Goal: Task Accomplishment & Management: Use online tool/utility

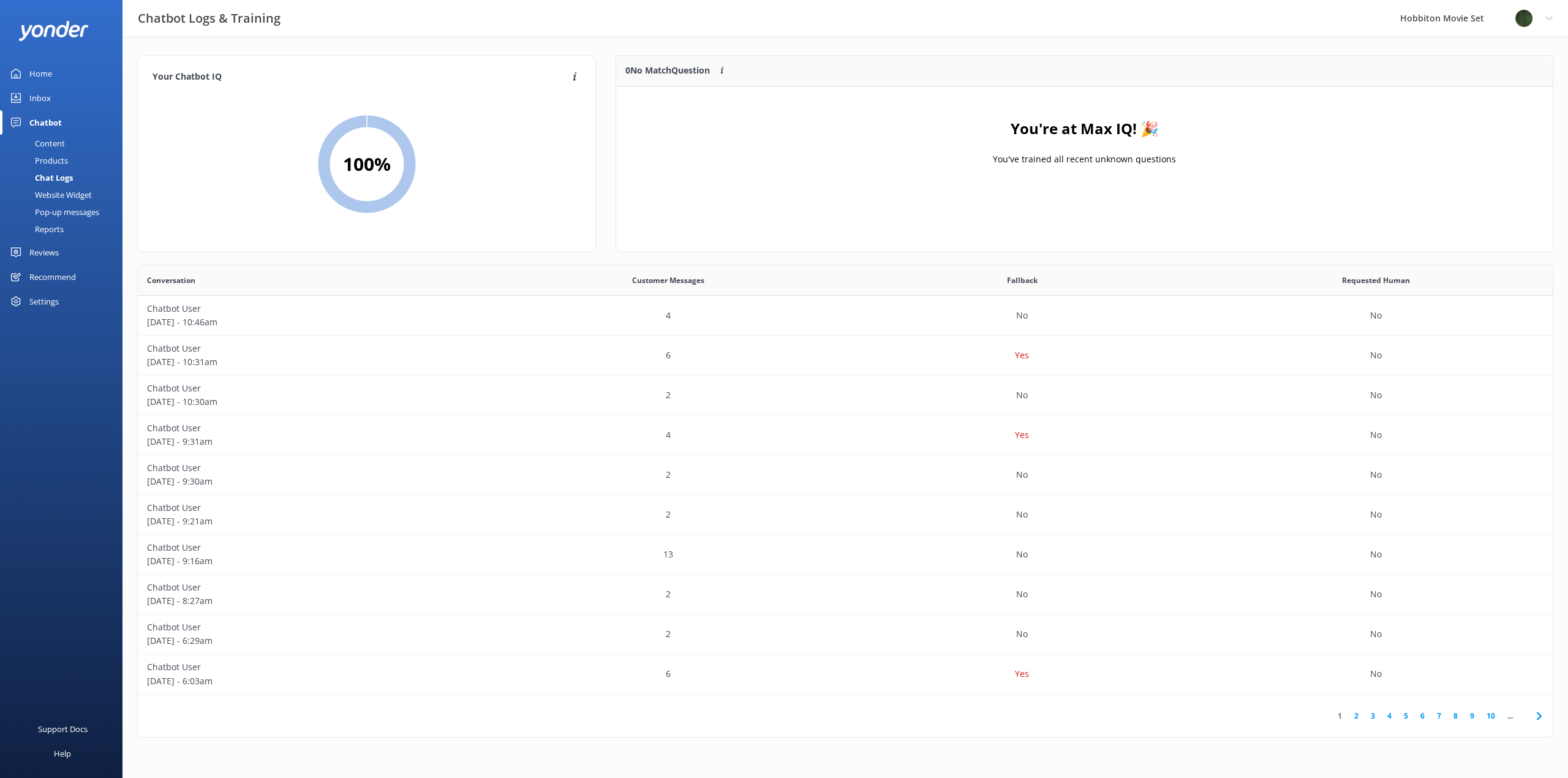
scroll to position [420, 1406]
drag, startPoint x: 50, startPoint y: 176, endPoint x: 51, endPoint y: 131, distance: 45.0
click at [50, 176] on div "Chat Logs" at bounding box center [40, 177] width 65 height 17
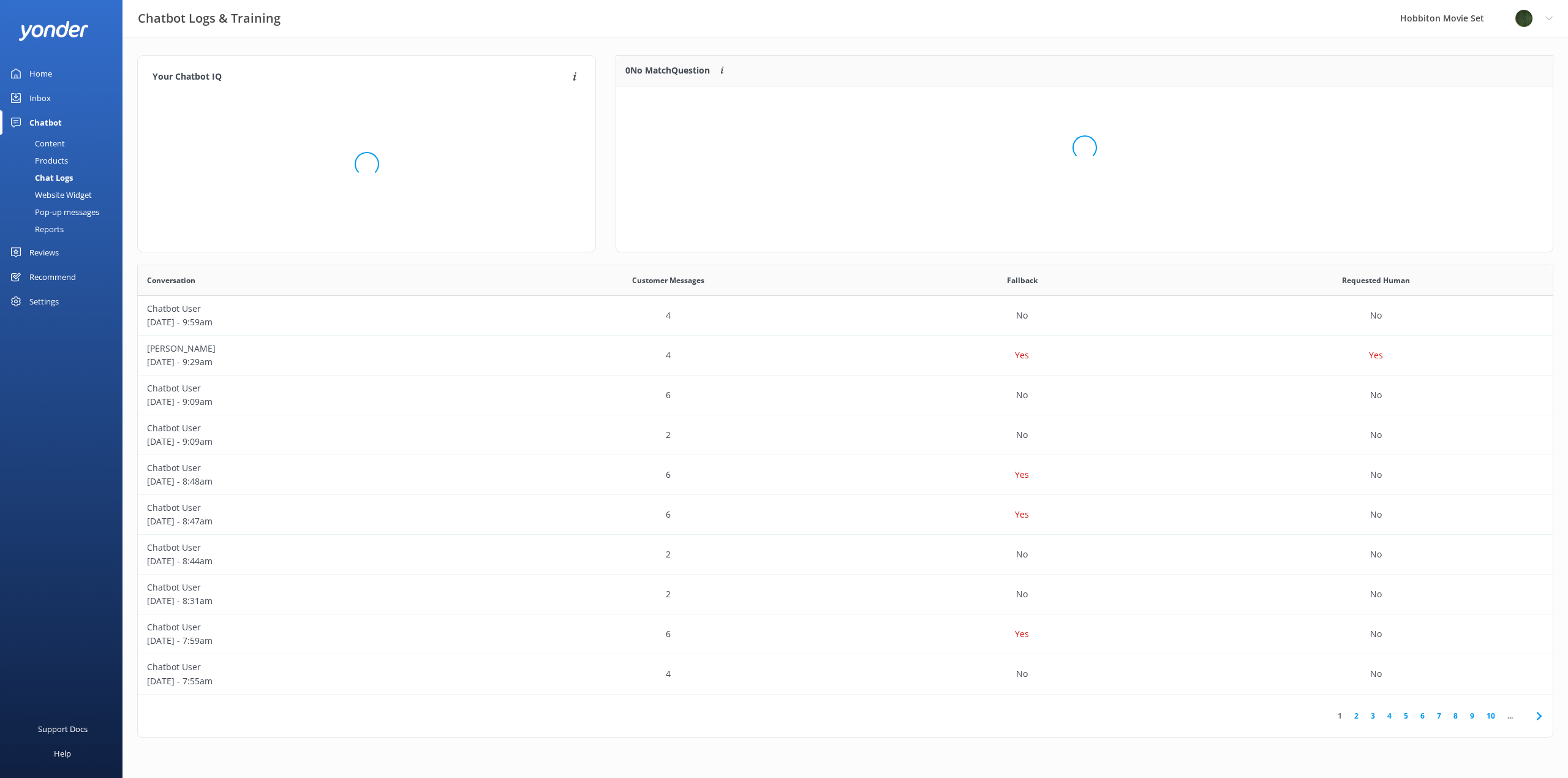
scroll to position [145, 927]
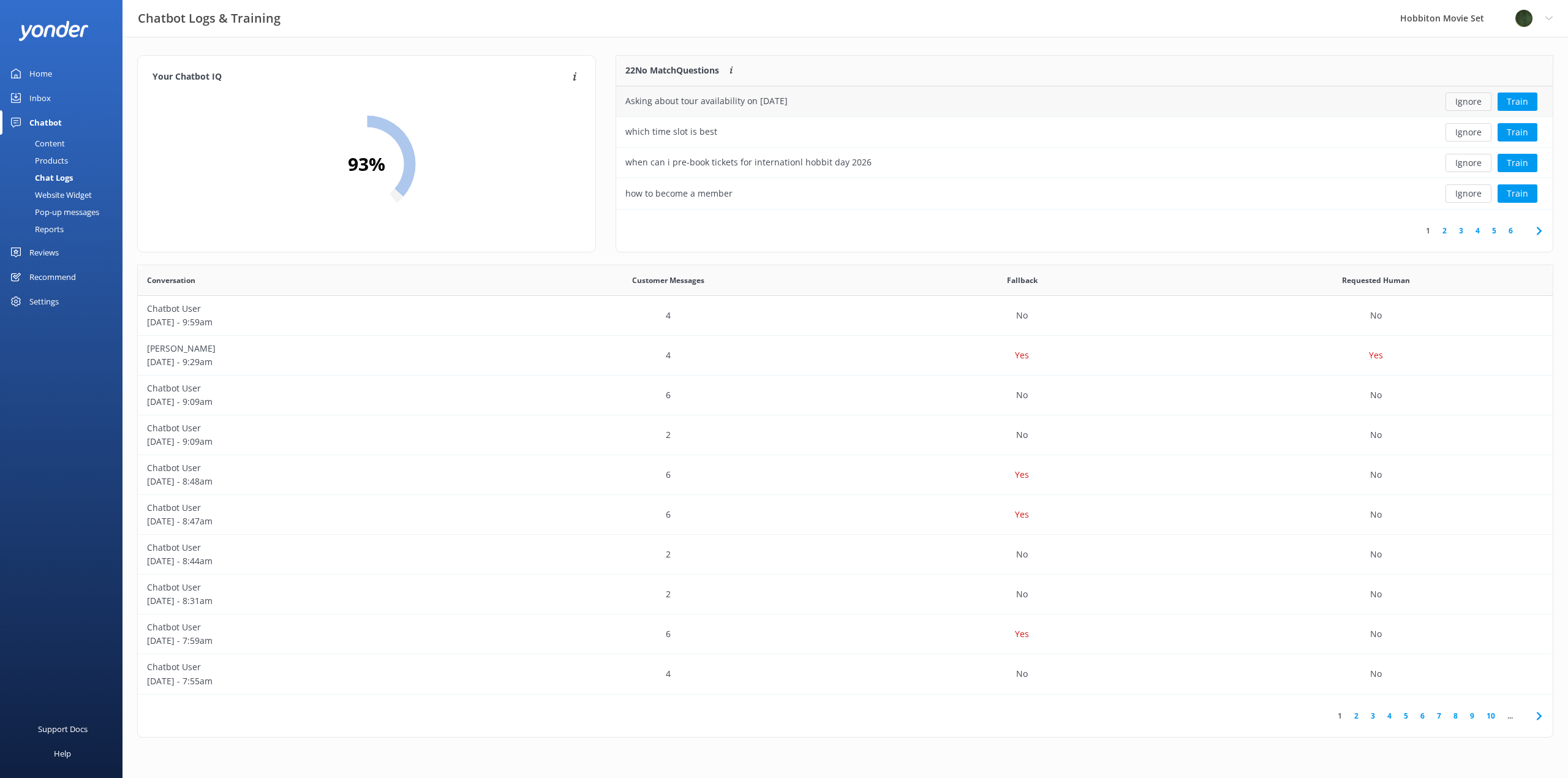
click at [1469, 103] on button "Ignore" at bounding box center [1468, 101] width 46 height 19
click at [1469, 102] on button "Ignore" at bounding box center [1468, 101] width 46 height 19
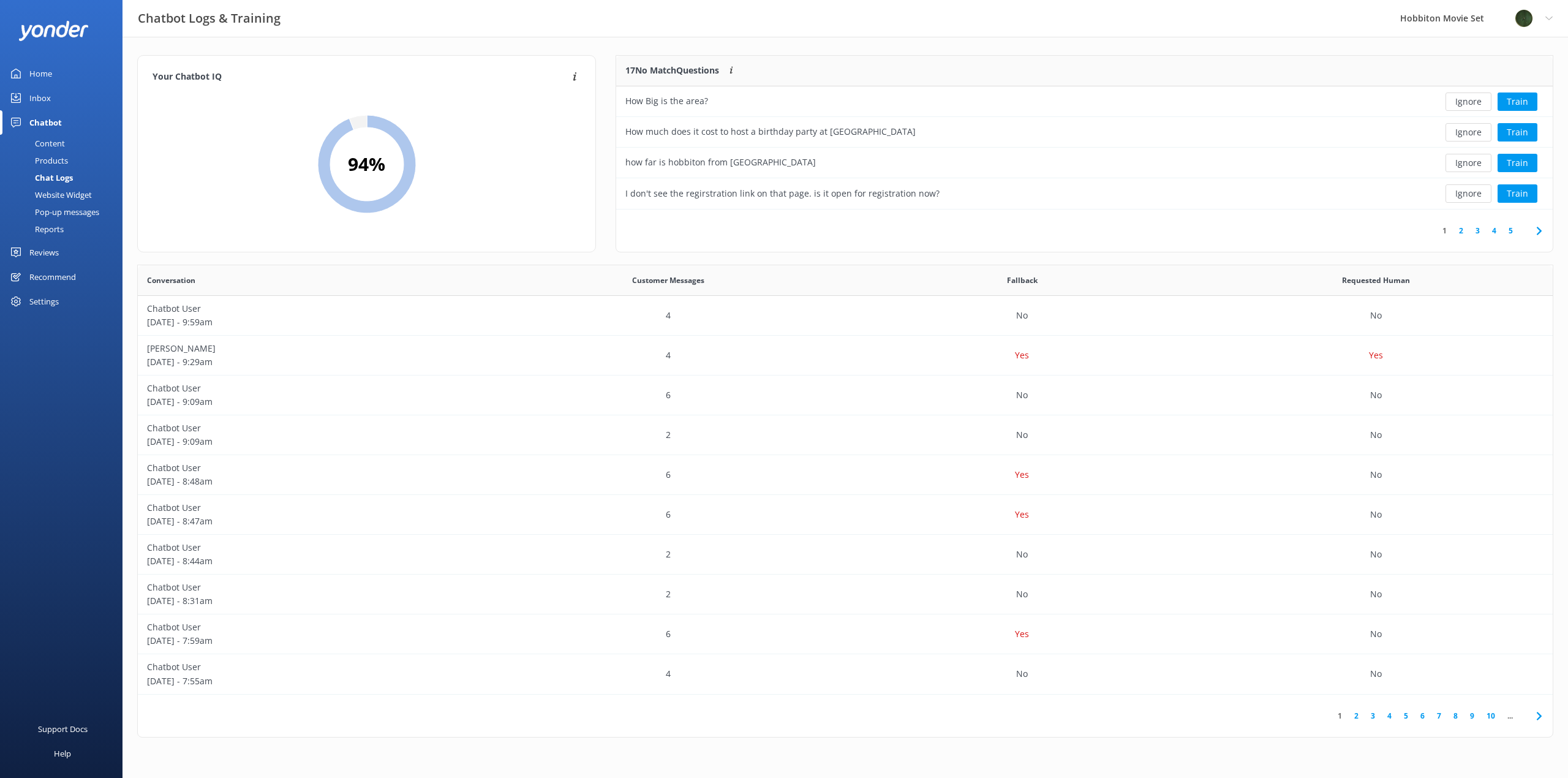
click at [1469, 102] on button "Ignore" at bounding box center [1468, 101] width 46 height 19
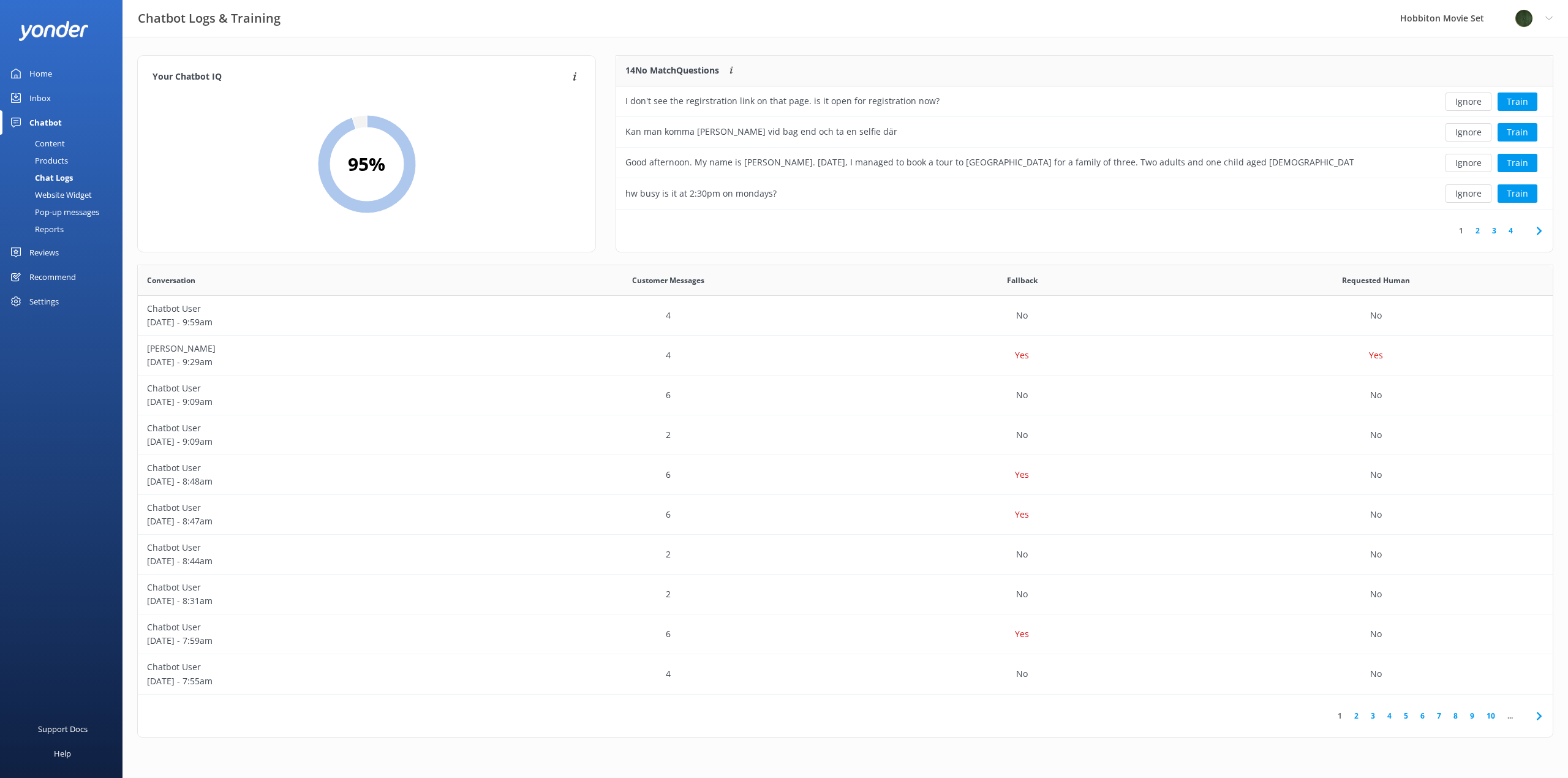
click at [1469, 102] on button "Ignore" at bounding box center [1468, 101] width 46 height 19
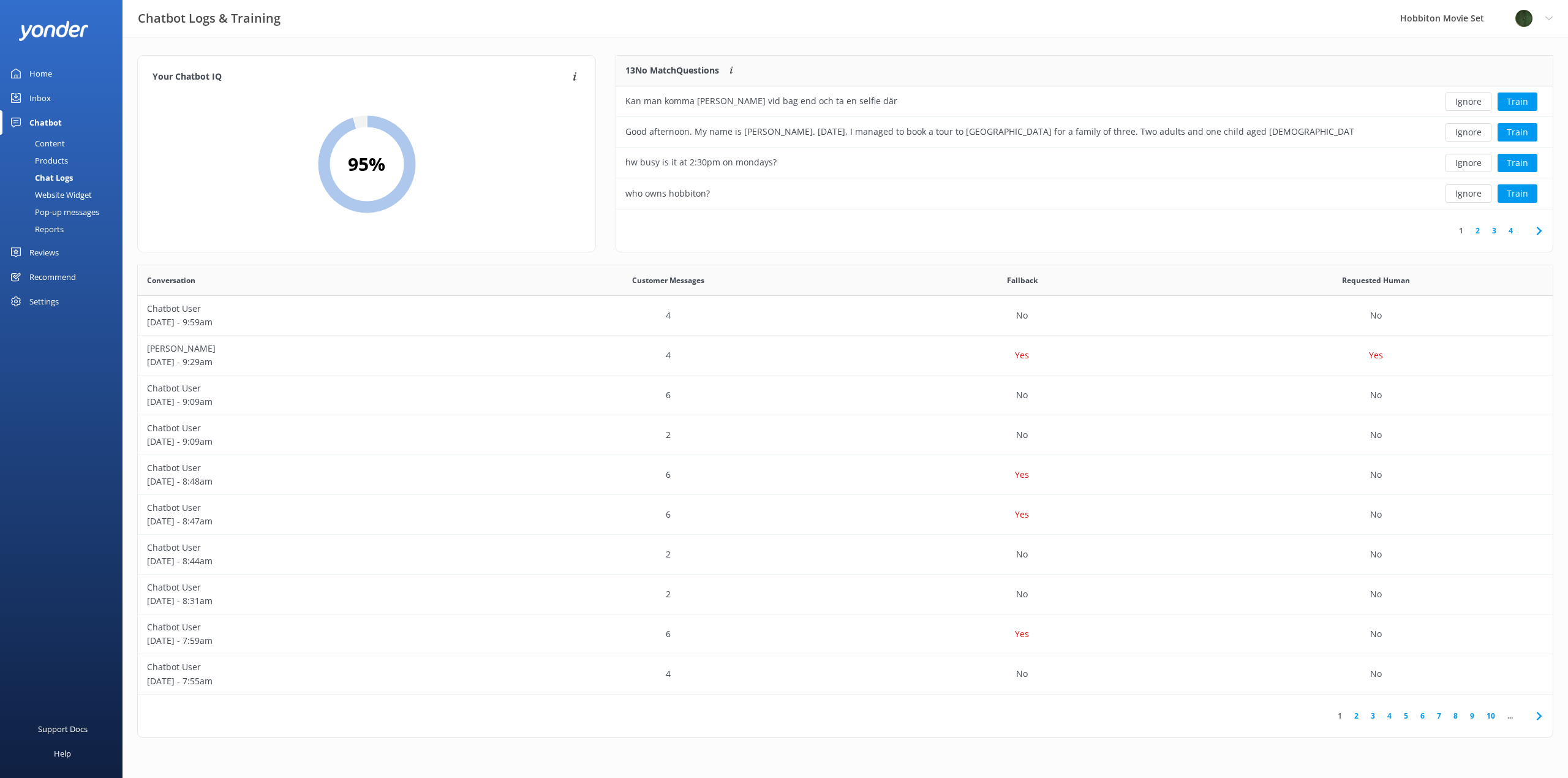
click at [1469, 102] on button "Ignore" at bounding box center [1468, 101] width 46 height 19
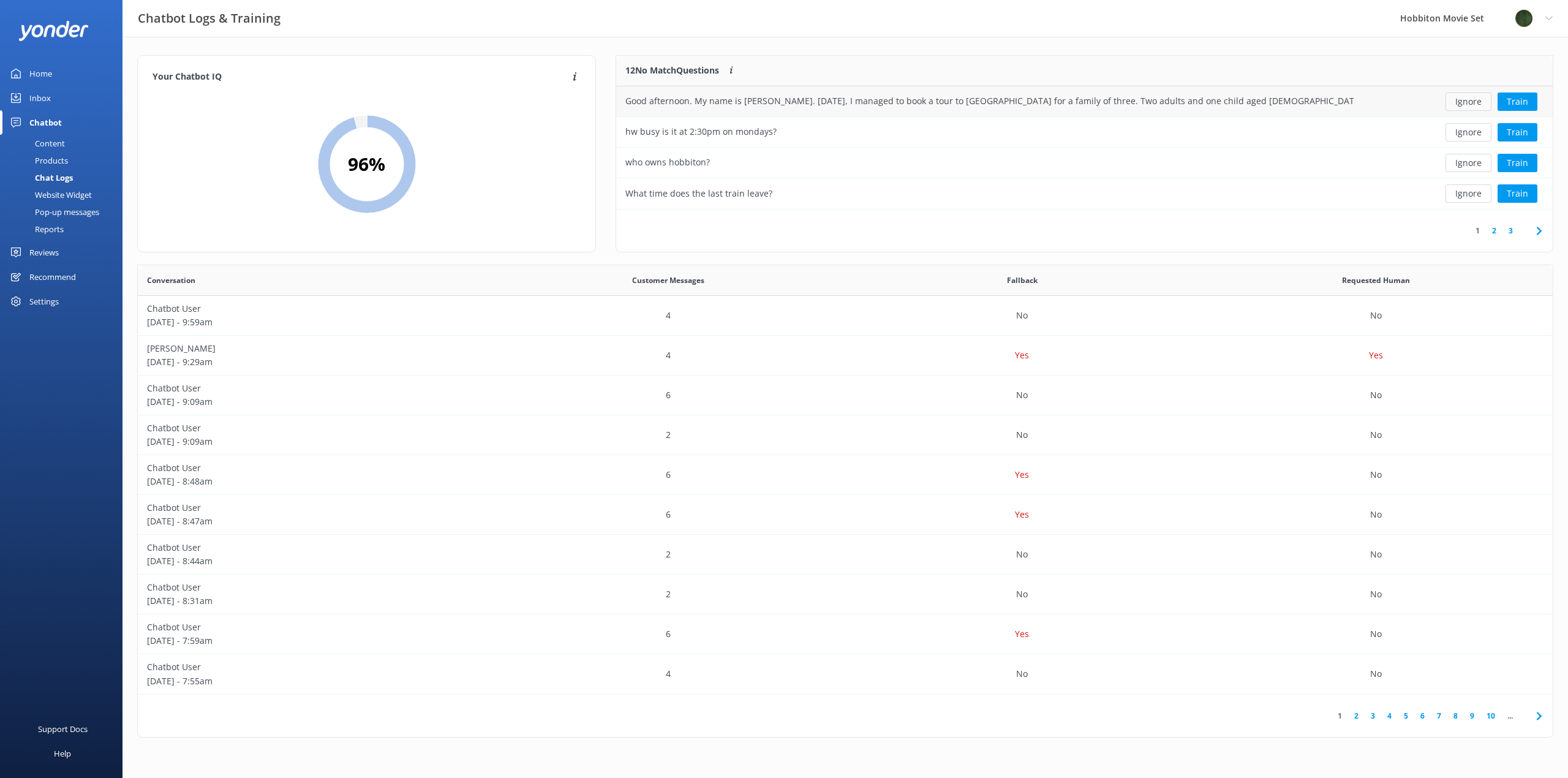
click at [1467, 103] on button "Ignore" at bounding box center [1468, 101] width 46 height 19
click at [1467, 102] on button "Ignore" at bounding box center [1468, 101] width 46 height 19
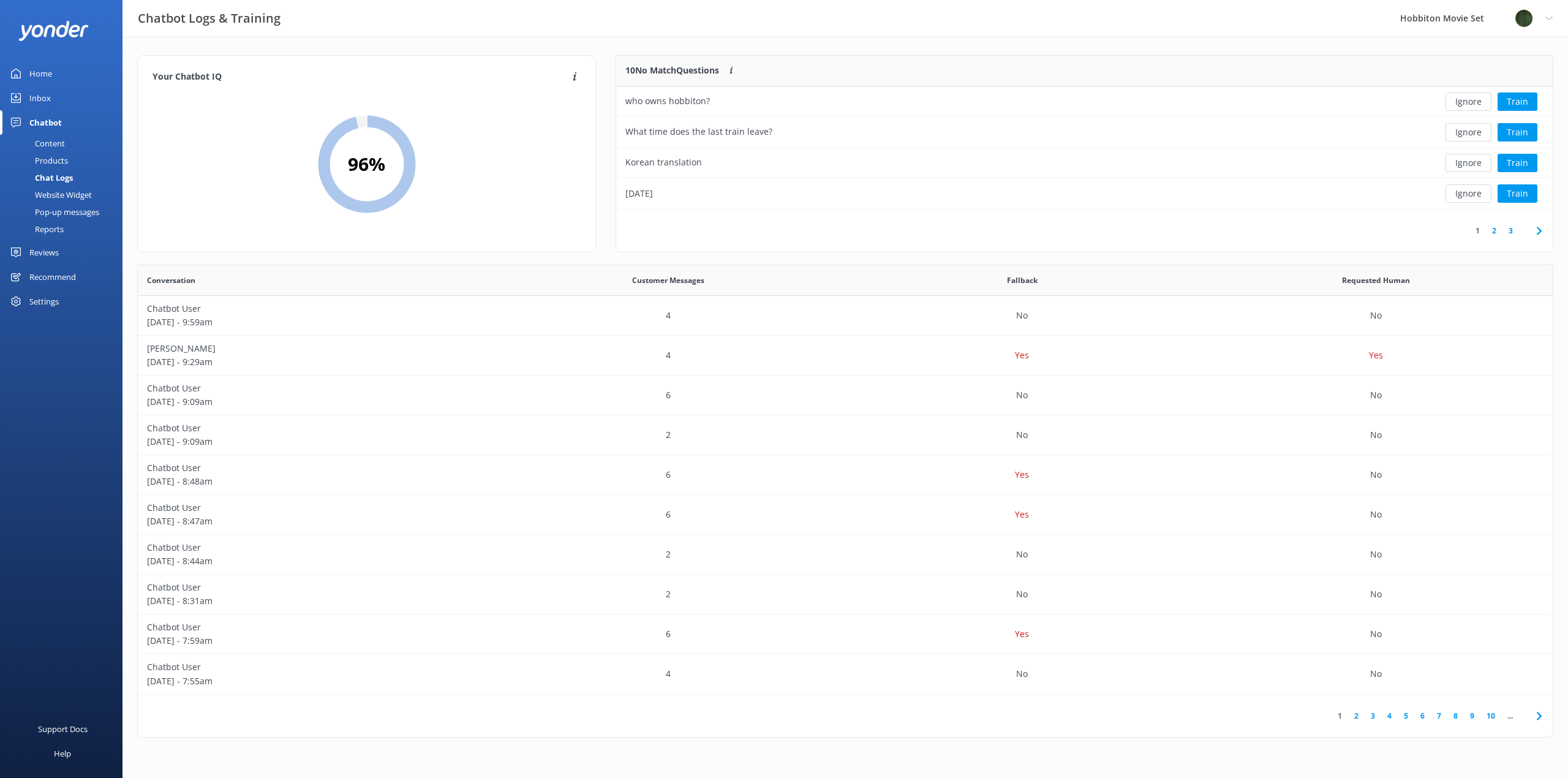
click at [1467, 102] on button "Ignore" at bounding box center [1468, 101] width 46 height 19
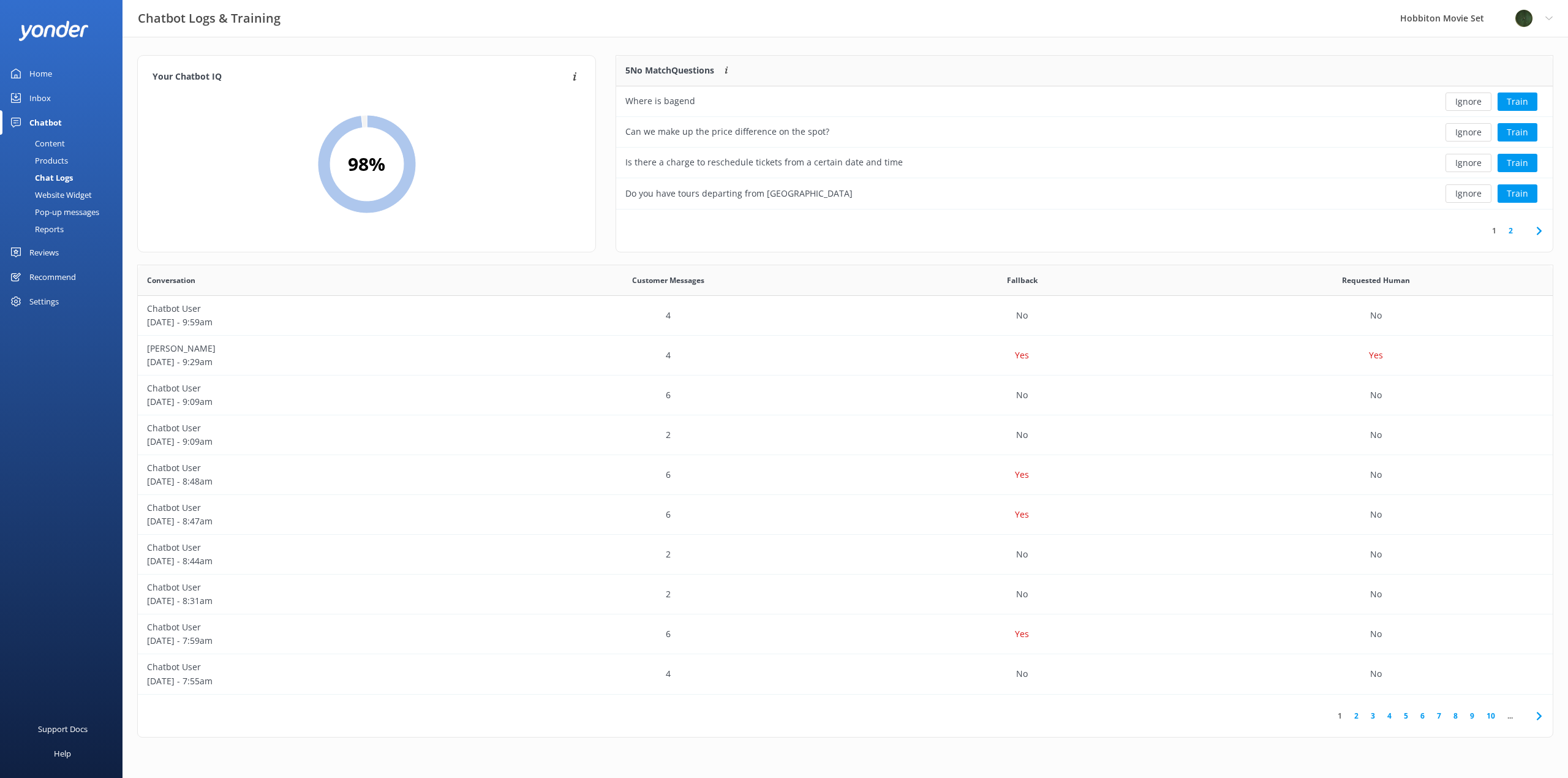
click at [1467, 102] on button "Ignore" at bounding box center [1468, 101] width 46 height 19
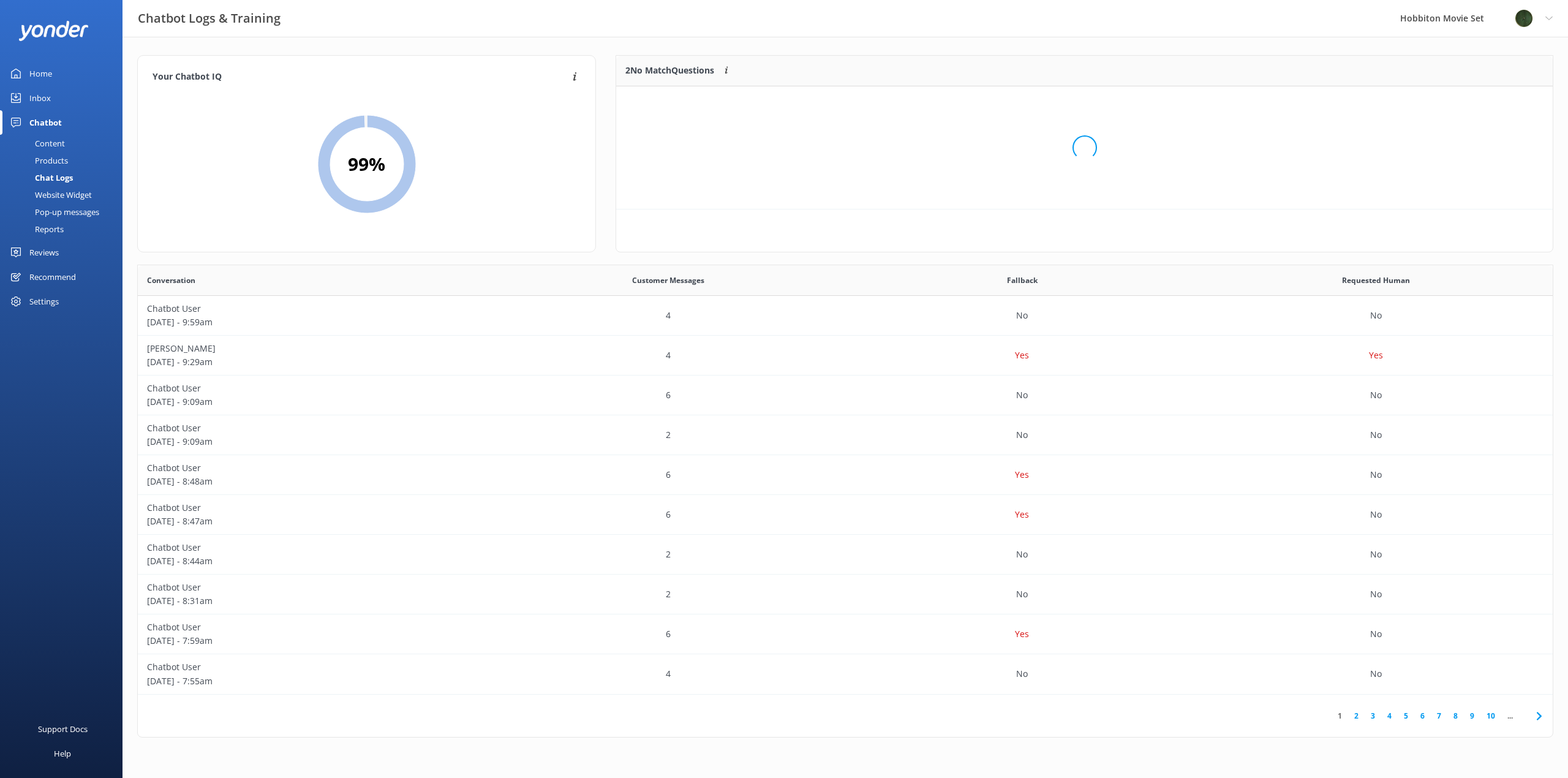
scroll to position [83, 927]
click at [1467, 102] on button "Ignore" at bounding box center [1468, 101] width 46 height 19
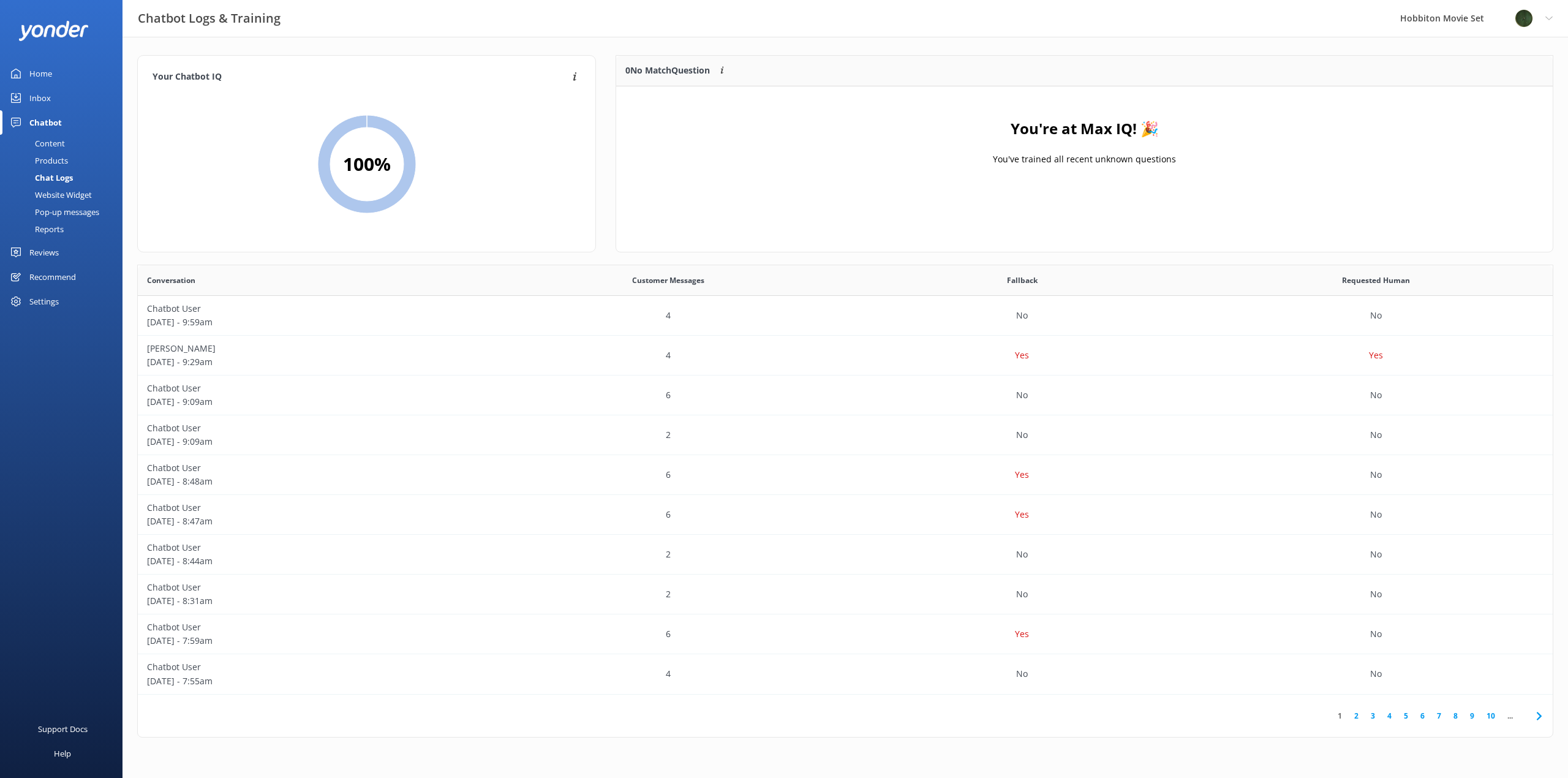
click at [1002, 48] on div "Your Chatbot IQ Your Chatbot IQ is the percentage of trained FAQs against untra…" at bounding box center [845, 400] width 1445 height 725
